Goal: Task Accomplishment & Management: Complete application form

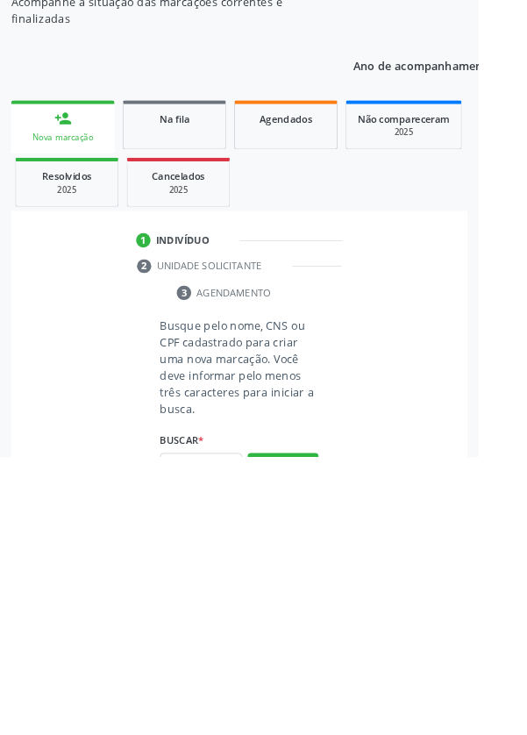
click at [224, 734] on input "text" at bounding box center [221, 746] width 90 height 30
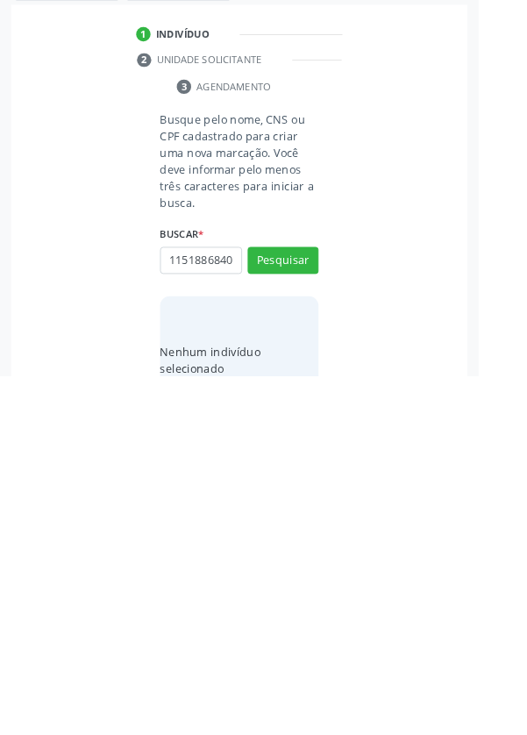
scroll to position [0, 4]
type input "11518868401"
click at [322, 598] on button "Pesquisar" at bounding box center [312, 608] width 78 height 30
type input "11518868401"
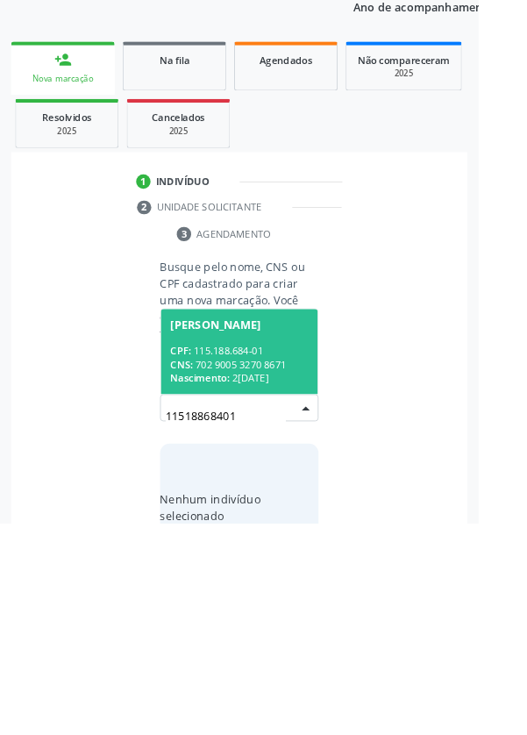
scroll to position [138, 0]
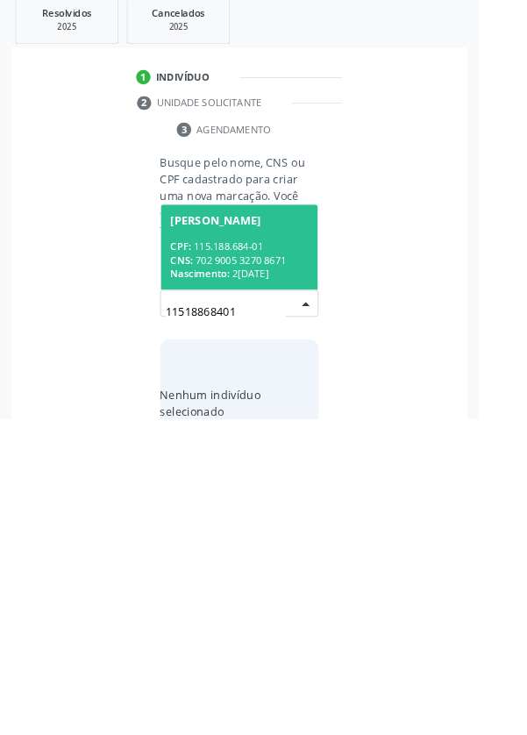
click at [238, 548] on div "CPF: 115.188.684-01" at bounding box center [264, 545] width 152 height 15
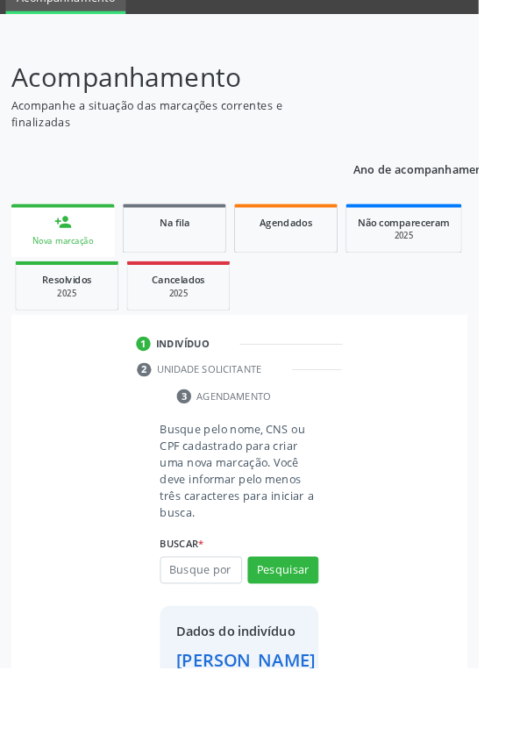
scroll to position [101, 0]
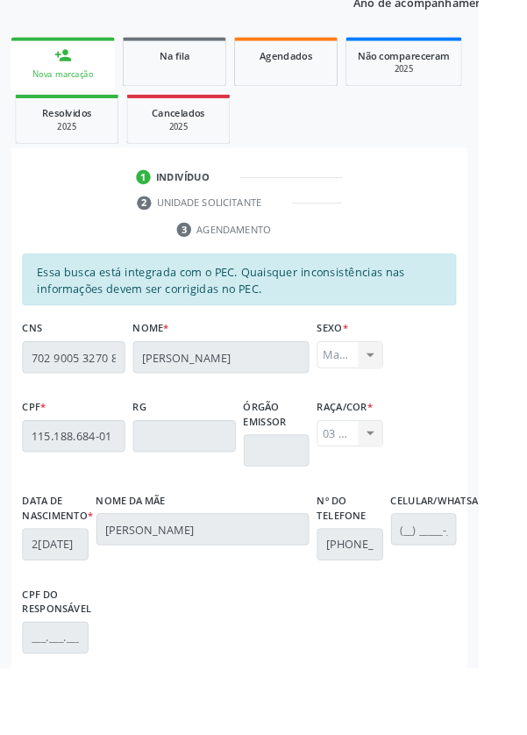
scroll to position [417, 0]
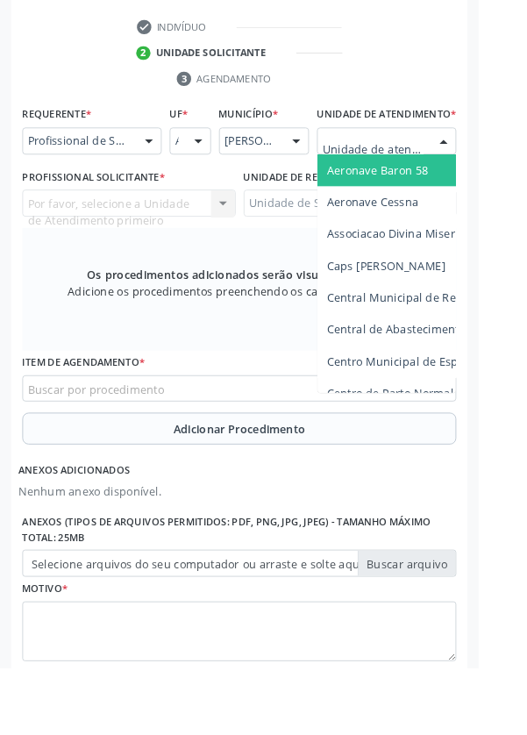
scroll to position [506, 0]
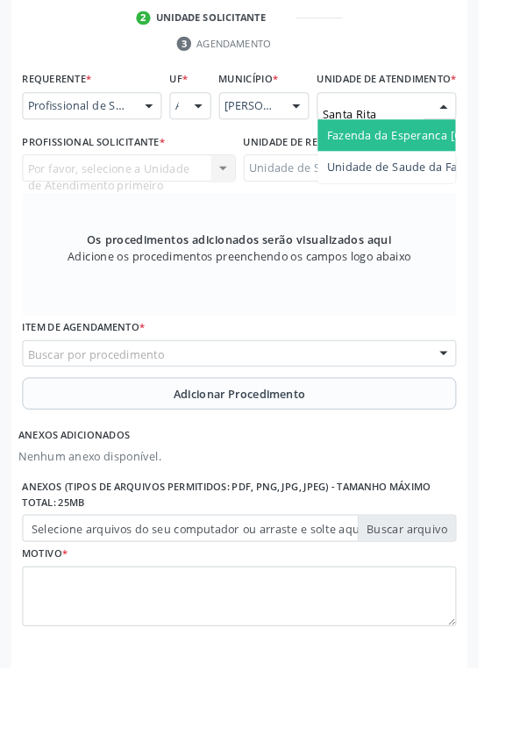
type input "Santa Rita"
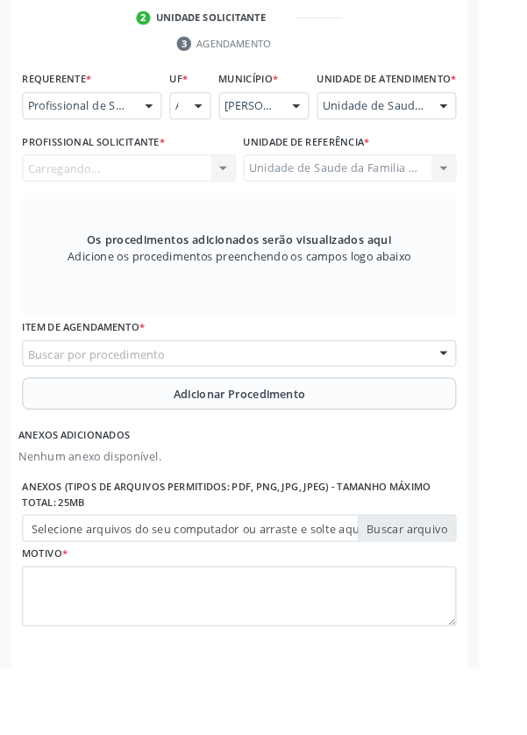
click at [156, 200] on div "Carregando... Nenhum resultado encontrado para: " " Não há nenhuma opção para s…" at bounding box center [142, 185] width 235 height 30
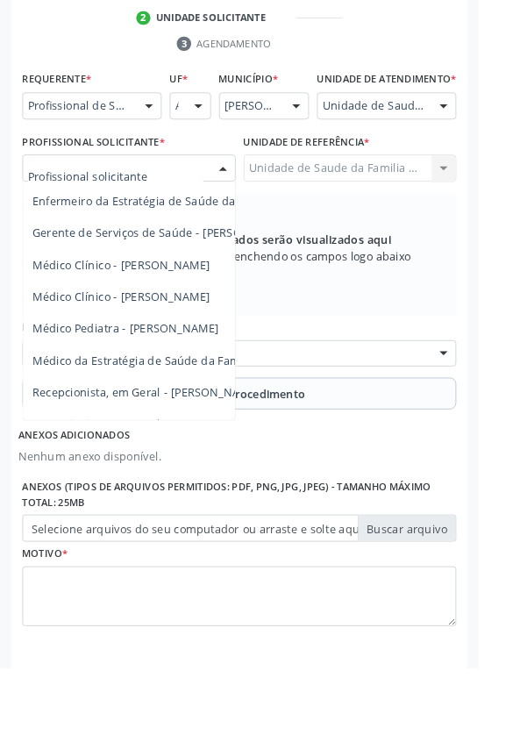
scroll to position [159, 0]
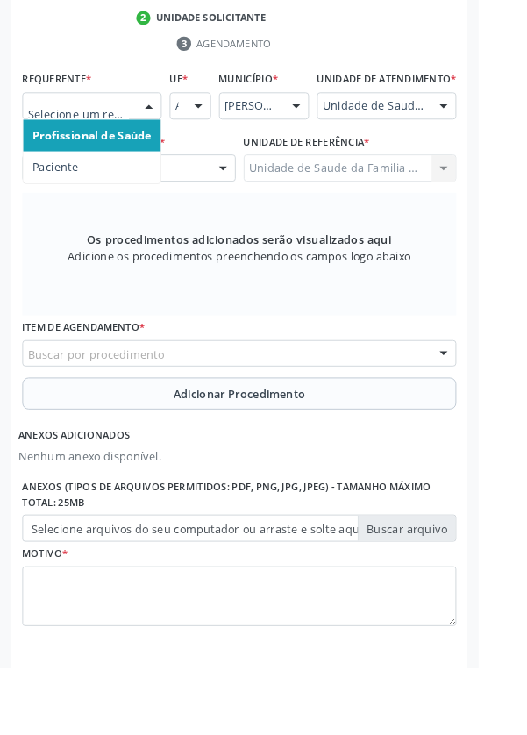
click at [57, 180] on span "Paciente" at bounding box center [61, 183] width 50 height 17
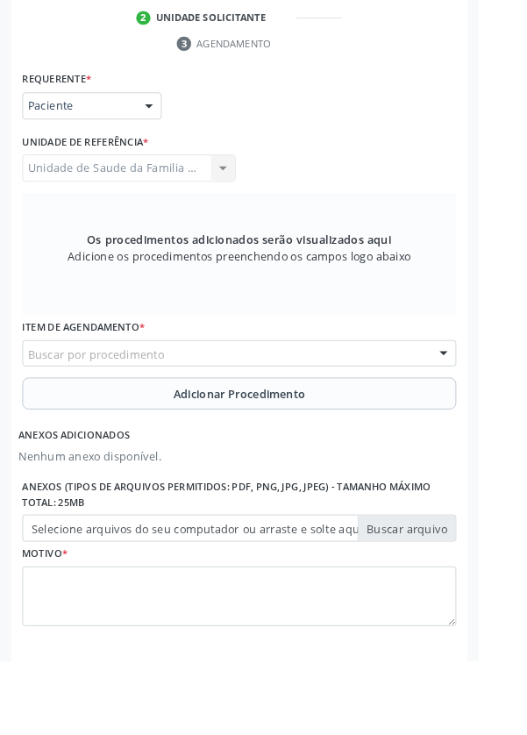
scroll to position [499, 0]
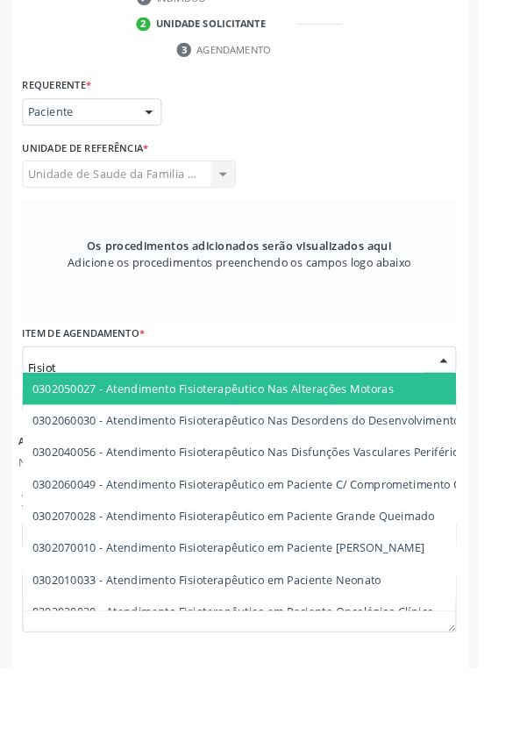
type input "Fisiote"
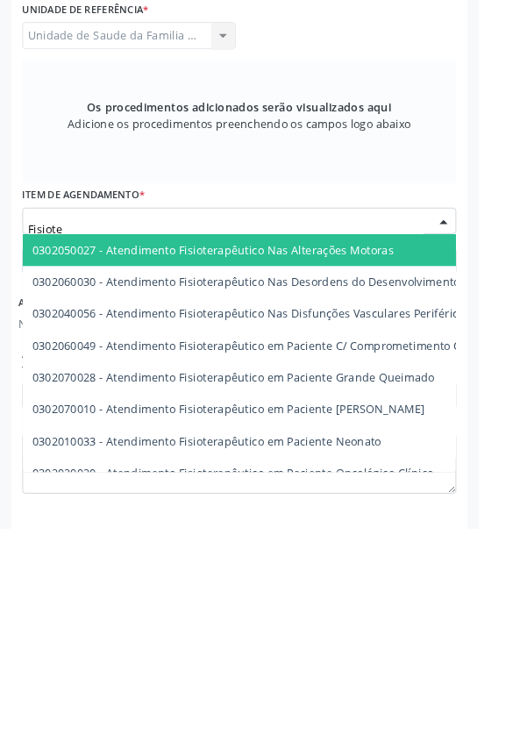
click at [412, 426] on span "0302050027 - Atendimento Fisioterapêutico Nas Alterações Motoras" at bounding box center [235, 427] width 398 height 17
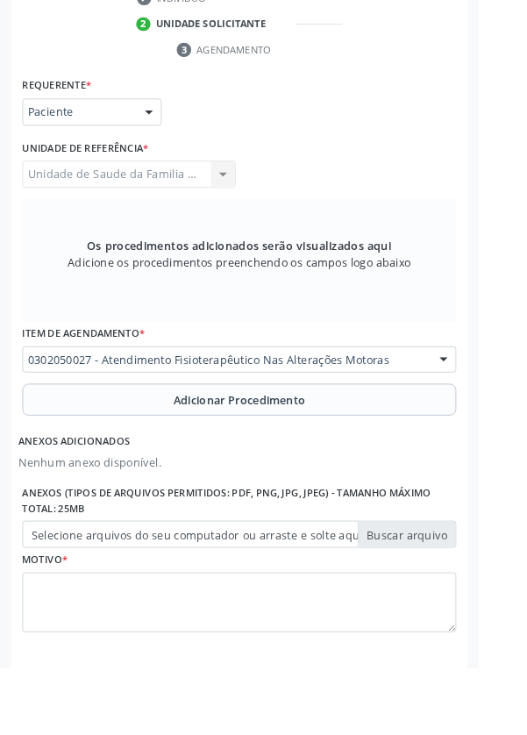
click at [106, 447] on button "Adicionar Procedimento" at bounding box center [264, 440] width 478 height 35
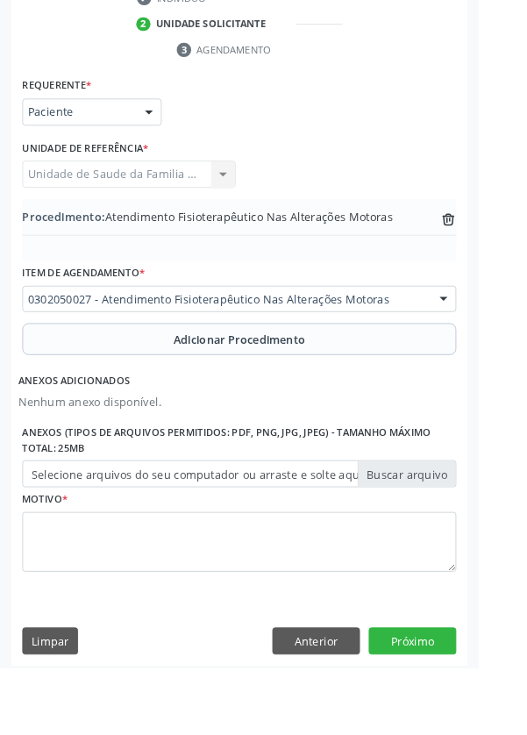
scroll to position [433, 0]
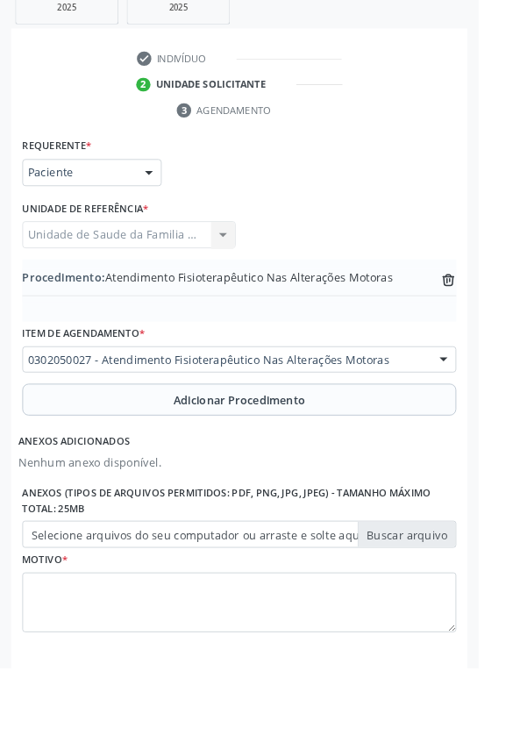
click at [69, 584] on label "Selecione arquivos do seu computador ou arraste e solte aqui" at bounding box center [264, 589] width 478 height 30
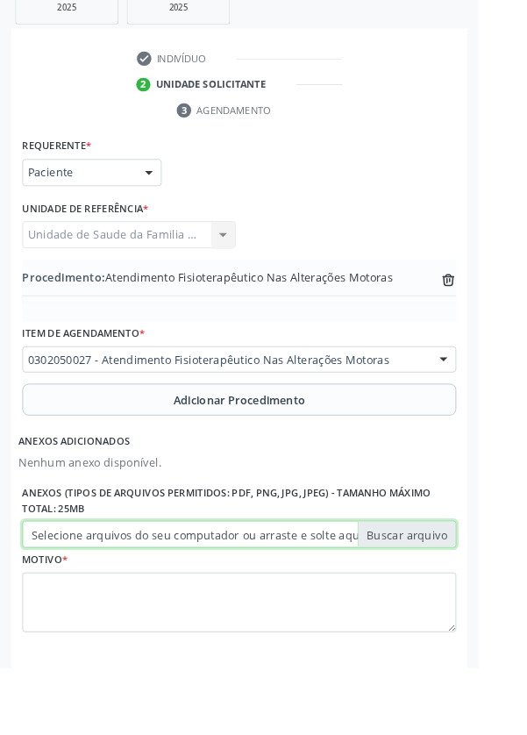
click at [69, 584] on input "Selecione arquivos do seu computador ou arraste e solte aqui" at bounding box center [264, 589] width 478 height 30
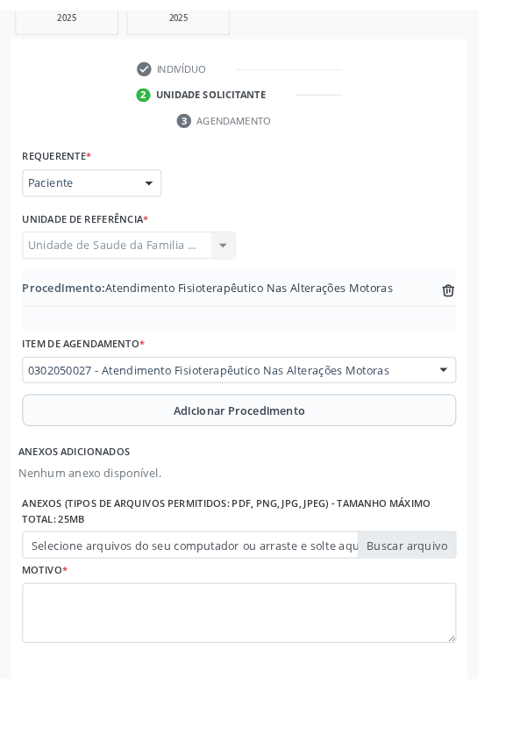
scroll to position [409, 0]
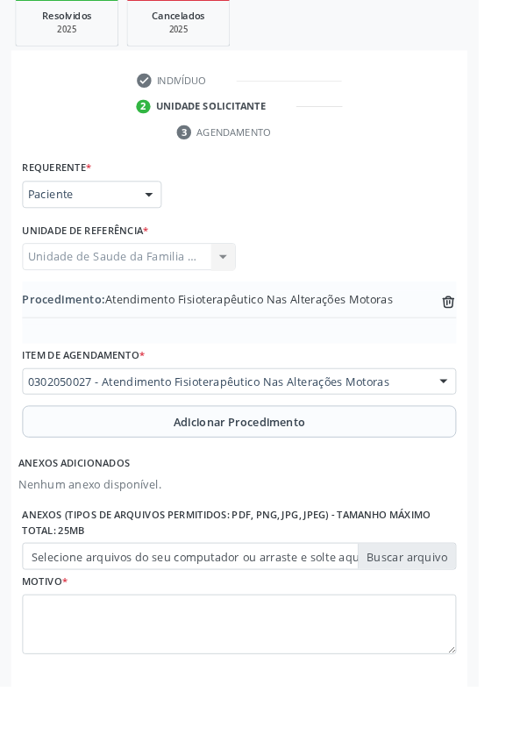
type input "C:\fakepath\17605454764057991384476926239316.jpg"
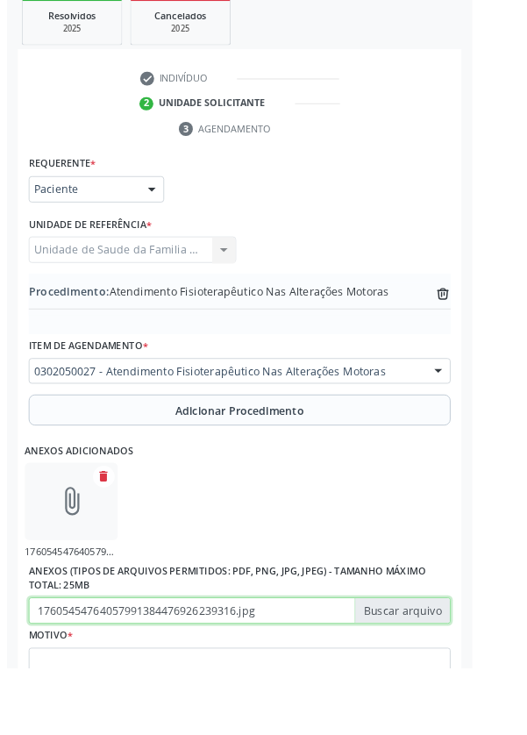
scroll to position [433, 0]
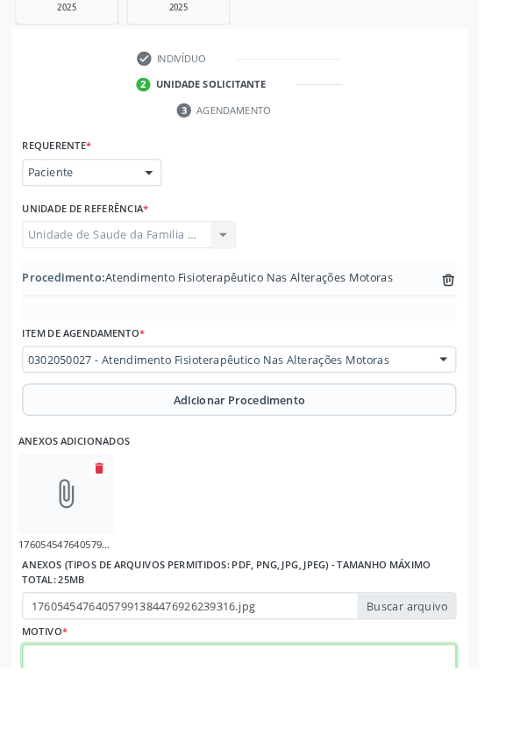
click at [126, 734] on textarea at bounding box center [264, 743] width 478 height 67
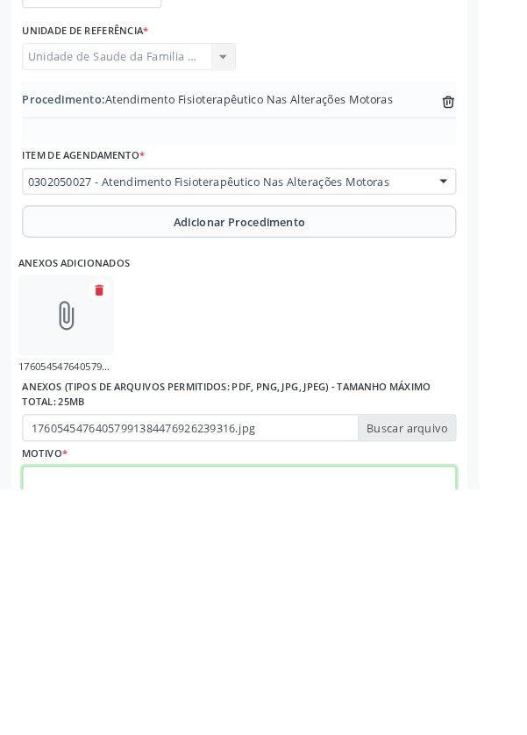
scroll to position [511, 0]
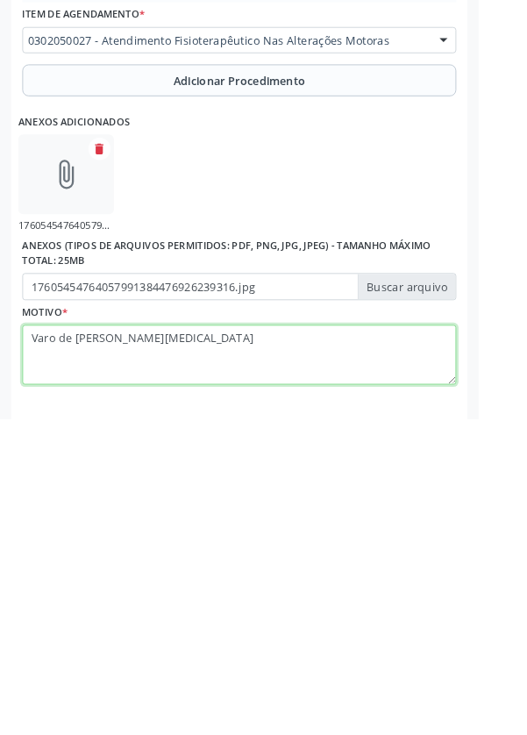
type textarea "Varo de [PERSON_NAME][MEDICAL_DATA]"
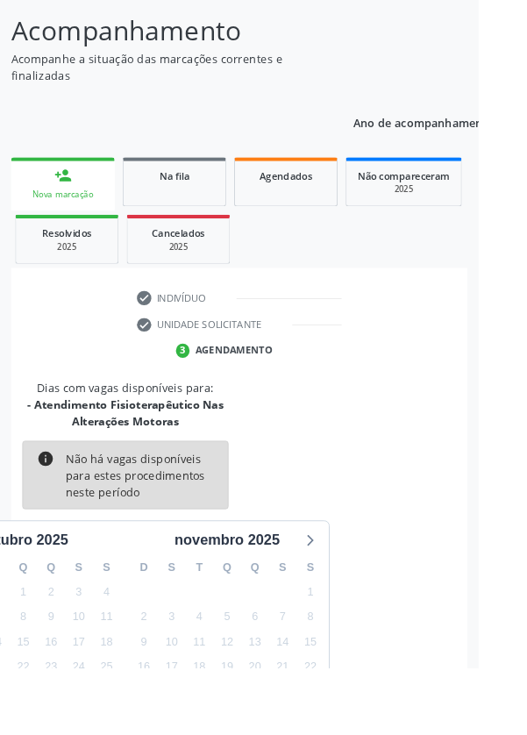
scroll to position [164, 0]
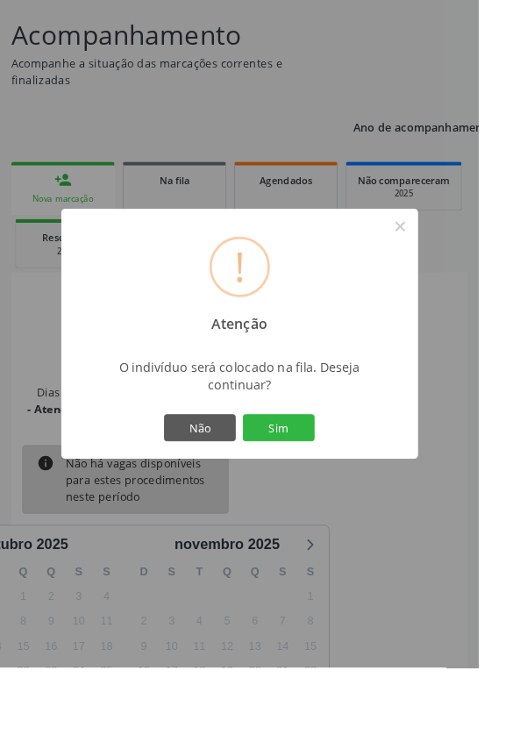
click at [336, 486] on button "Sim" at bounding box center [307, 471] width 79 height 30
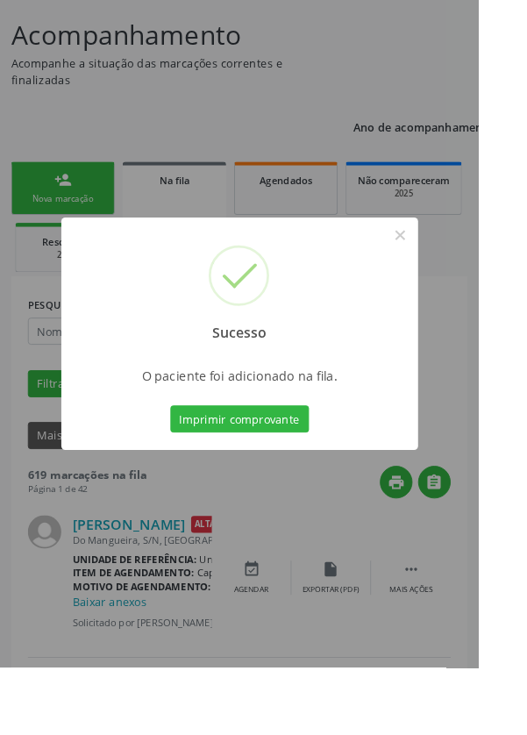
scroll to position [0, 0]
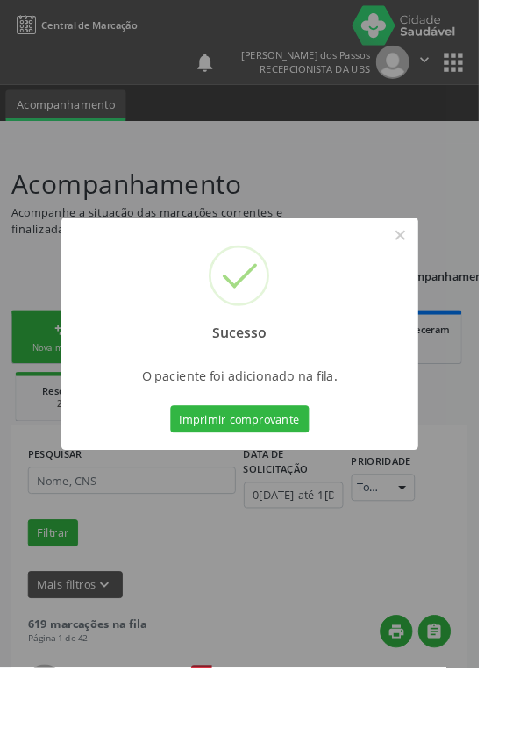
click at [275, 476] on button "Imprimir comprovante" at bounding box center [264, 462] width 153 height 30
